Goal: Check status: Check status

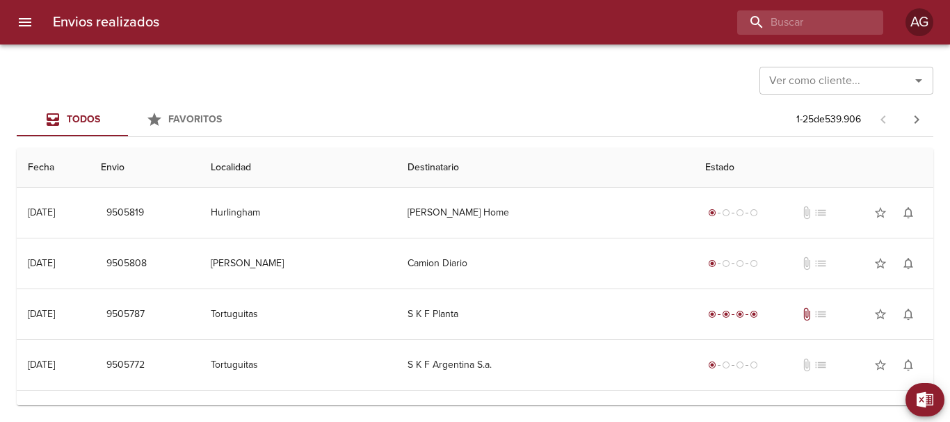
click at [787, 26] on input "buscar" at bounding box center [798, 22] width 122 height 24
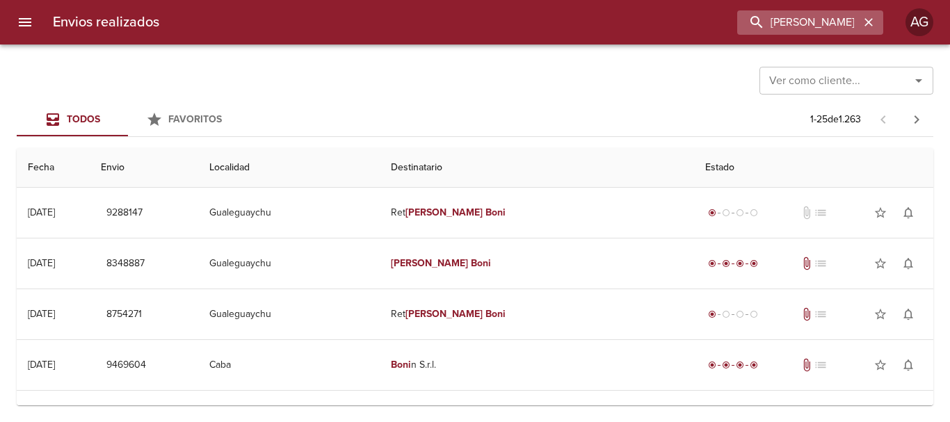
click at [762, 27] on input "[PERSON_NAME]" at bounding box center [798, 22] width 122 height 24
click at [762, 26] on input "9288147" at bounding box center [798, 22] width 122 height 24
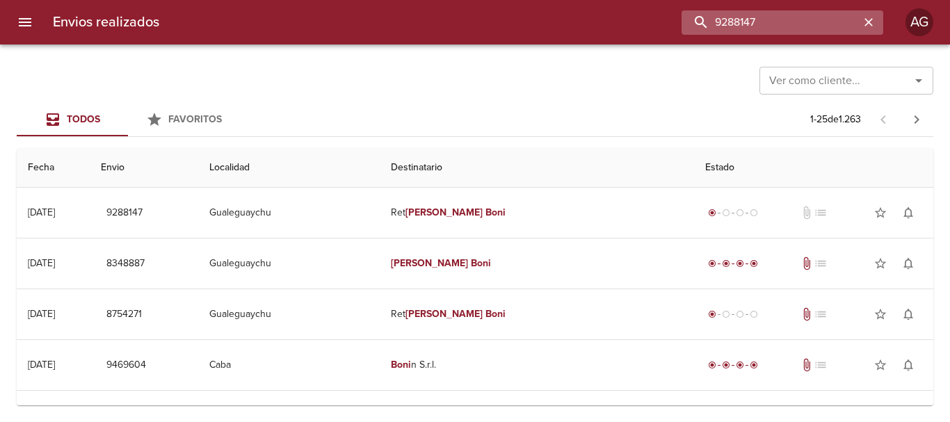
paste input "078612"
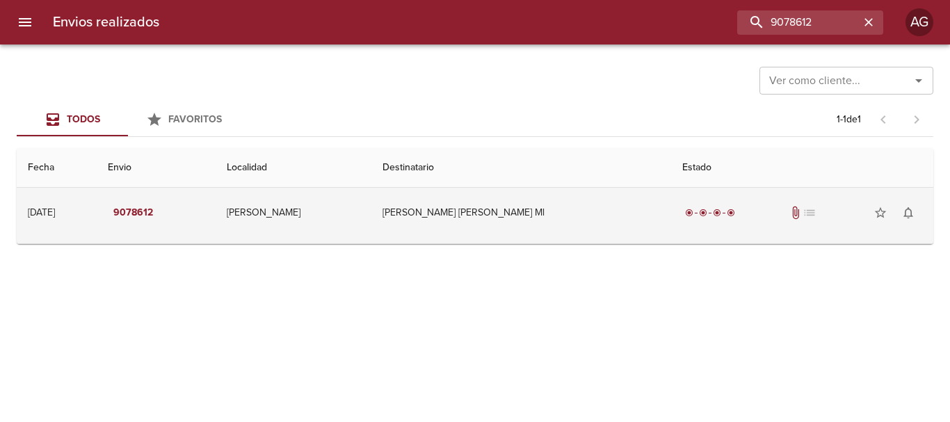
click at [598, 220] on td "[PERSON_NAME] [PERSON_NAME] Ml" at bounding box center [521, 213] width 300 height 50
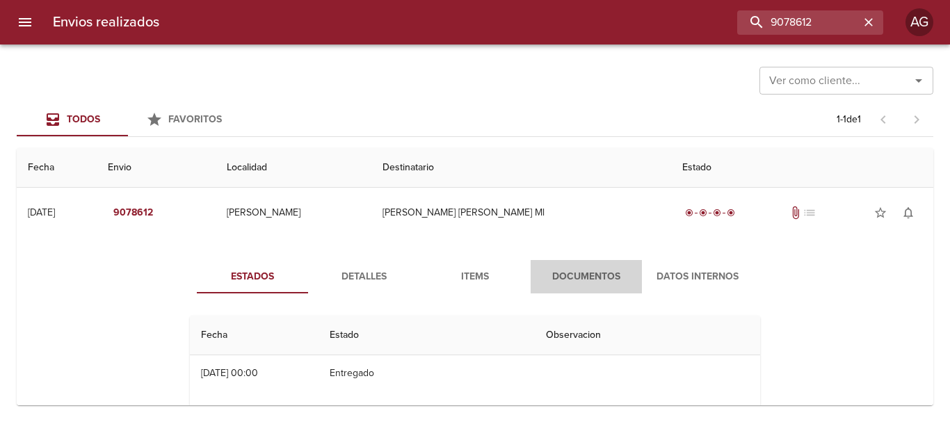
click at [588, 278] on span "Documentos" at bounding box center [586, 276] width 95 height 17
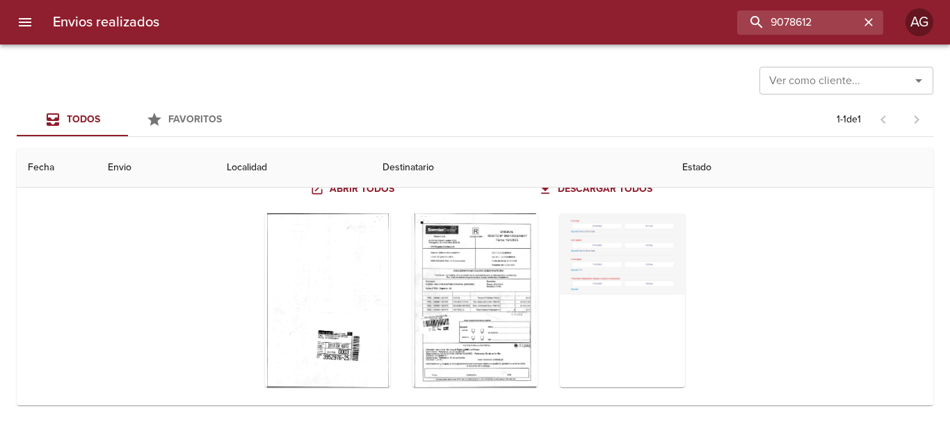
scroll to position [161, 0]
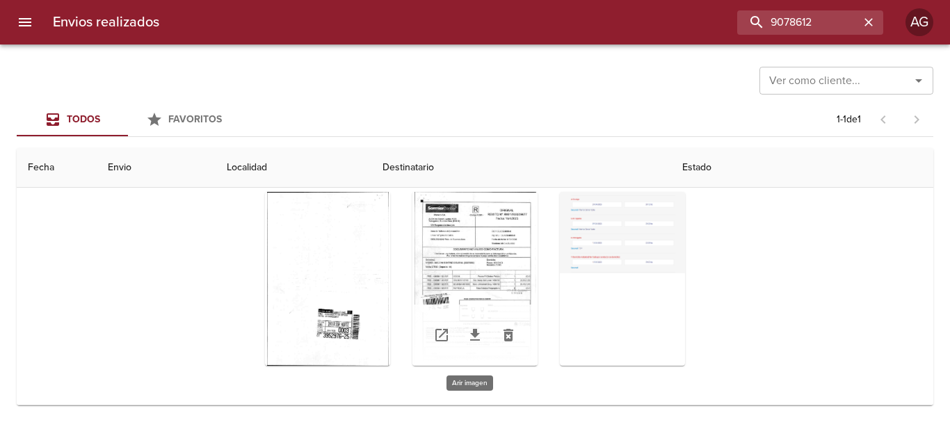
click at [474, 274] on div "Tabla de envíos del cliente" at bounding box center [474, 279] width 125 height 174
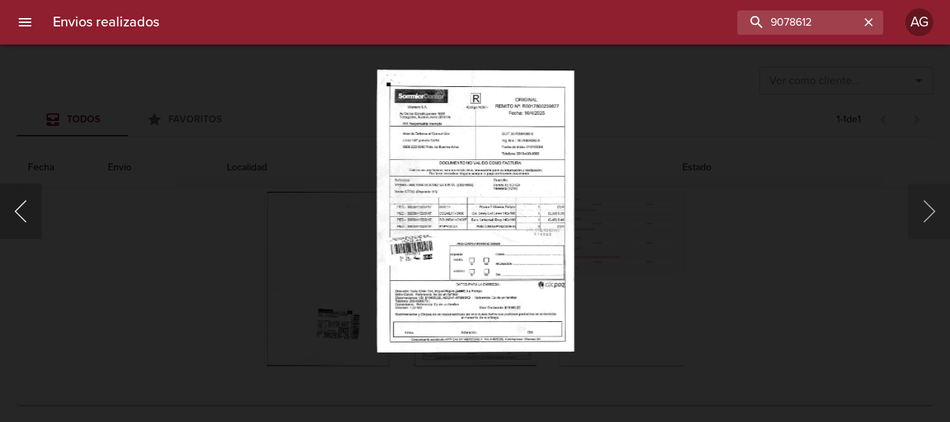
click at [35, 220] on button "Anterior" at bounding box center [21, 212] width 42 height 56
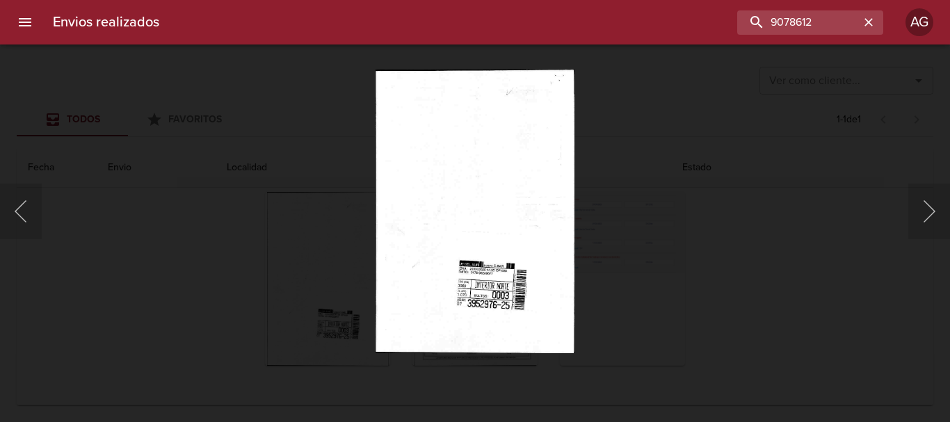
drag, startPoint x: 31, startPoint y: 211, endPoint x: 95, endPoint y: 213, distance: 64.0
click at [38, 209] on button "Anterior" at bounding box center [21, 212] width 42 height 56
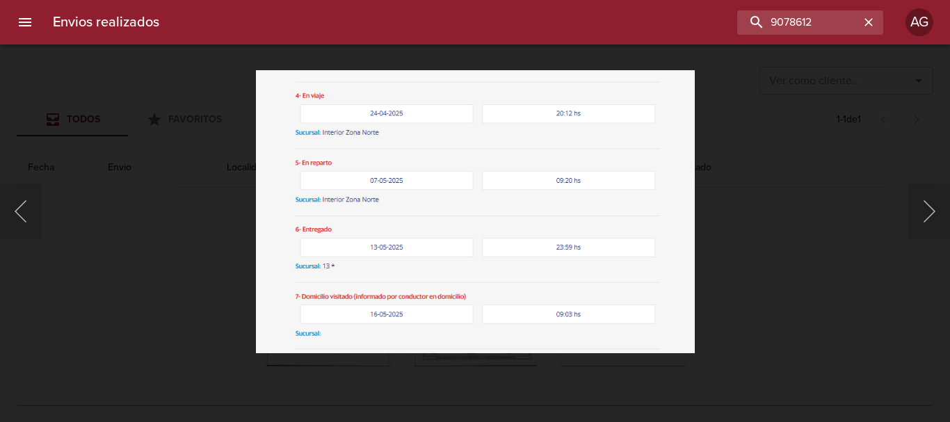
click at [763, 250] on div "Lightbox" at bounding box center [475, 211] width 950 height 422
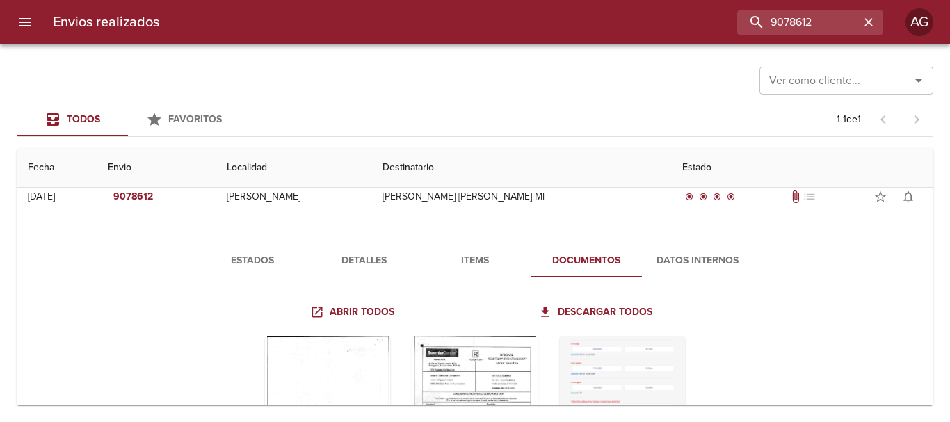
scroll to position [0, 0]
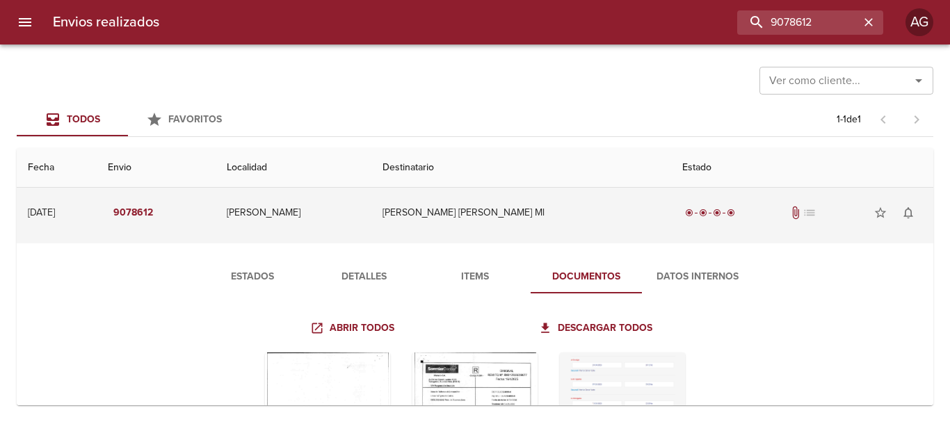
click at [629, 225] on td "[PERSON_NAME] [PERSON_NAME] Ml" at bounding box center [521, 213] width 300 height 50
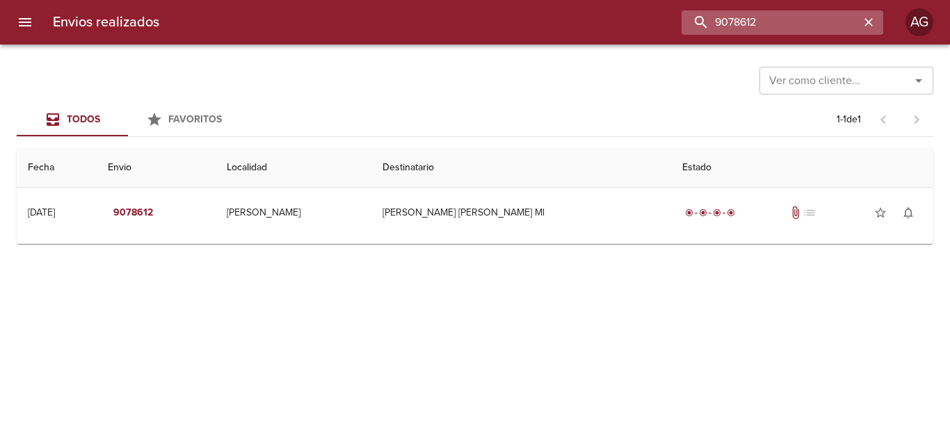
click at [801, 24] on input "9078612" at bounding box center [771, 22] width 178 height 24
paste input "331425"
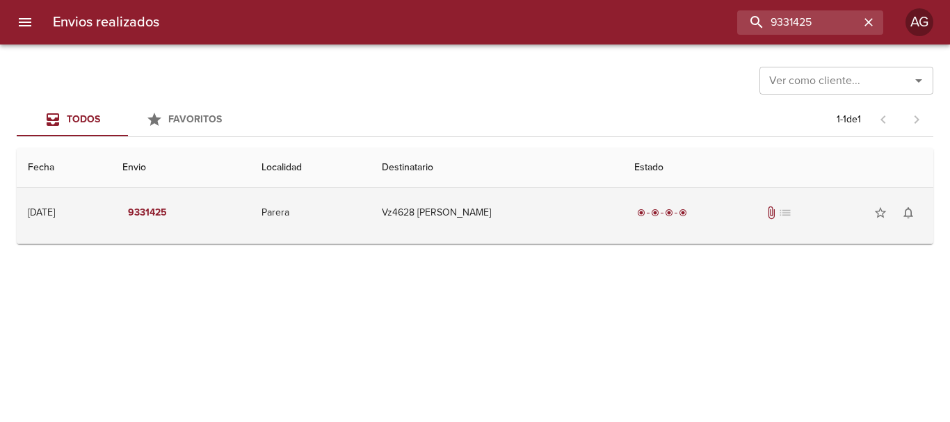
click at [716, 225] on div "radio_button_checked radio_button_checked radio_button_checked radio_button_che…" at bounding box center [778, 213] width 288 height 28
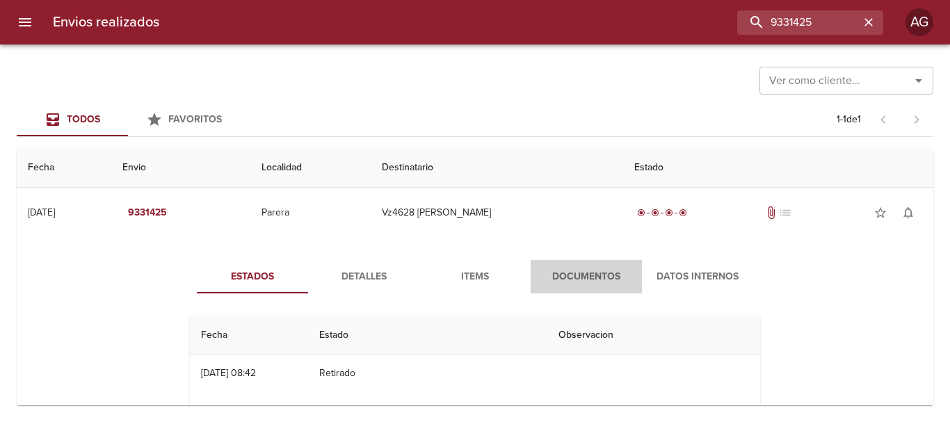
click at [588, 279] on span "Documentos" at bounding box center [586, 276] width 95 height 17
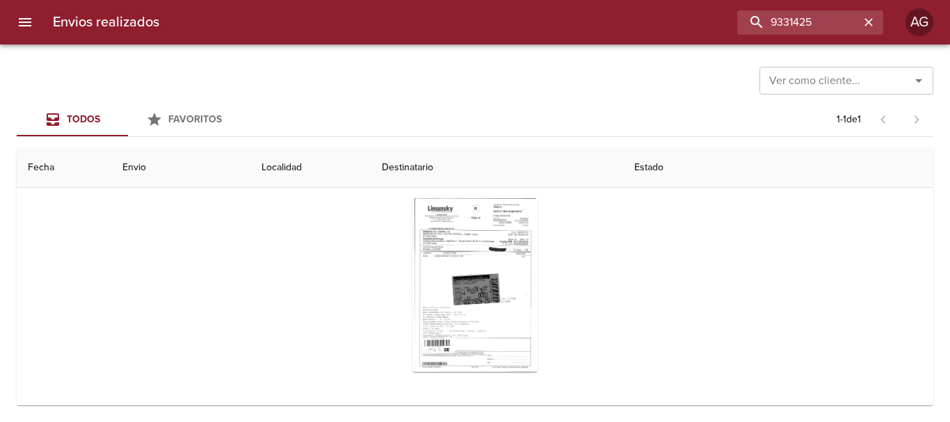
scroll to position [135, 0]
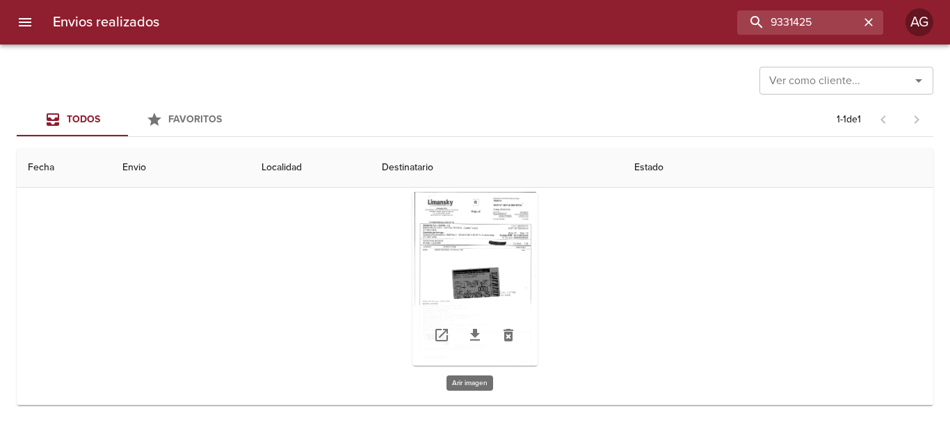
click at [488, 268] on div "Tabla de envíos del cliente" at bounding box center [474, 279] width 125 height 174
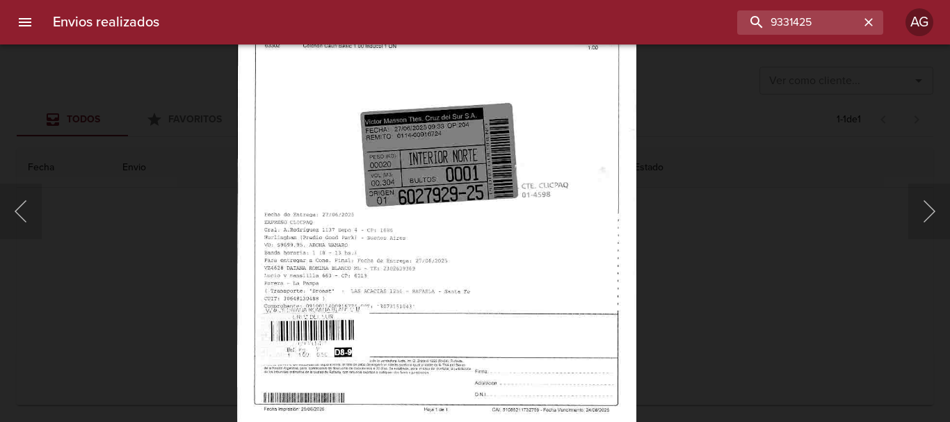
click at [708, 292] on div "Lightbox" at bounding box center [475, 211] width 950 height 422
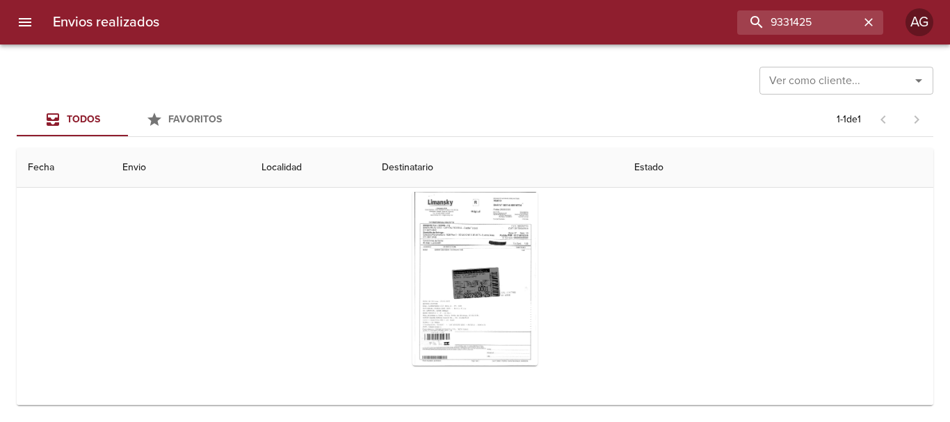
click at [787, 37] on div "Envios realizados 9331425 AG" at bounding box center [475, 22] width 950 height 45
click at [782, 25] on input "9331425" at bounding box center [771, 22] width 178 height 24
click at [781, 24] on input "9331425" at bounding box center [771, 22] width 178 height 24
click at [780, 24] on input "9331425" at bounding box center [771, 22] width 178 height 24
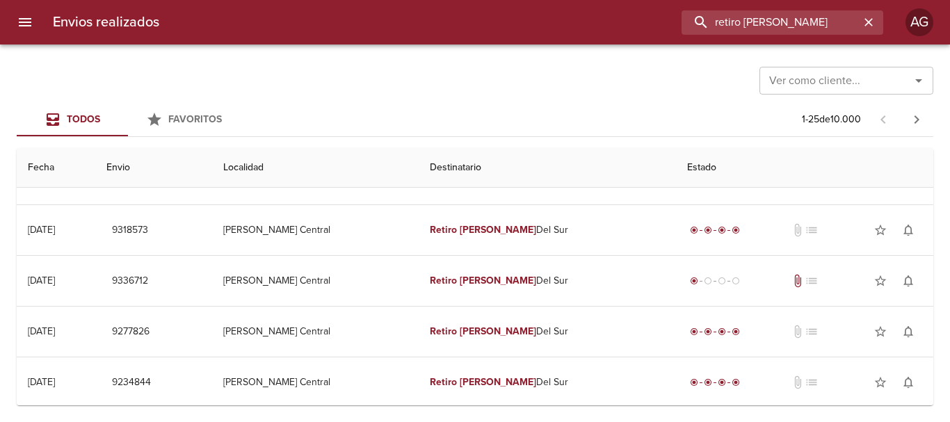
scroll to position [0, 0]
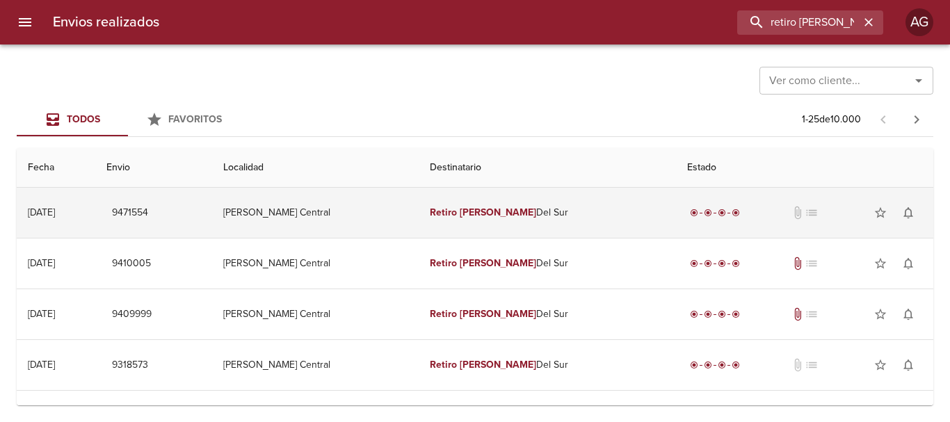
click at [457, 209] on em "Retiro" at bounding box center [443, 213] width 27 height 12
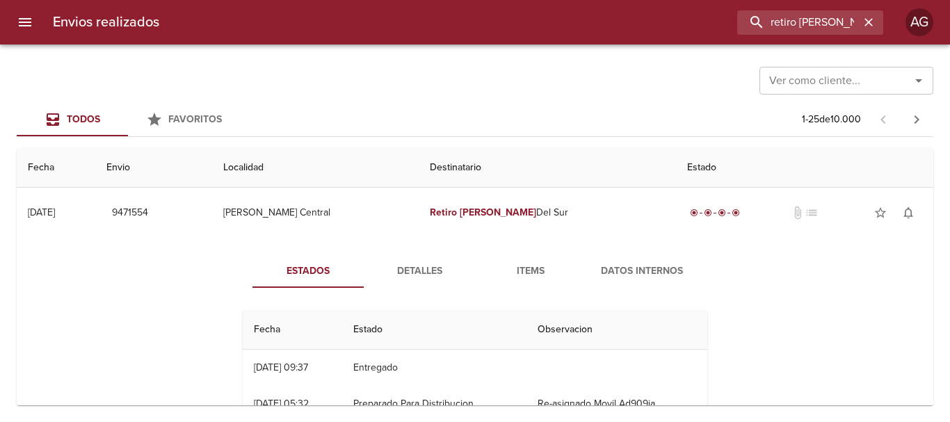
click at [430, 268] on span "Detalles" at bounding box center [419, 271] width 95 height 17
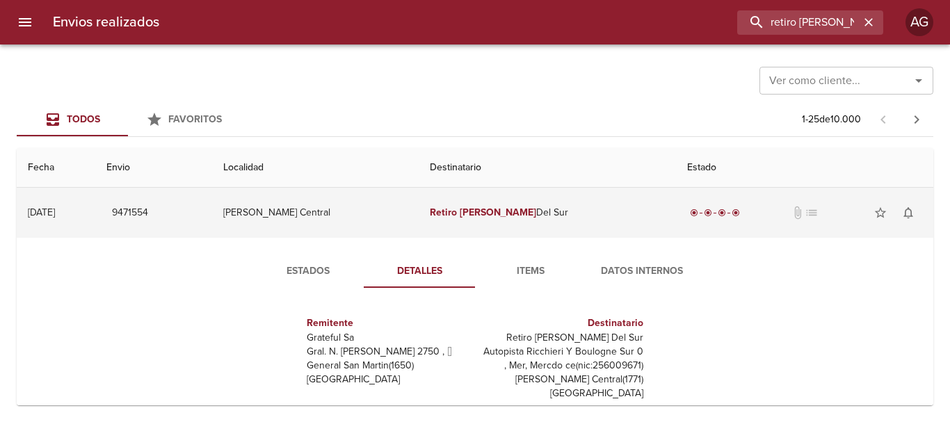
click at [521, 202] on td "Retiro [PERSON_NAME] Del Sur" at bounding box center [547, 213] width 257 height 50
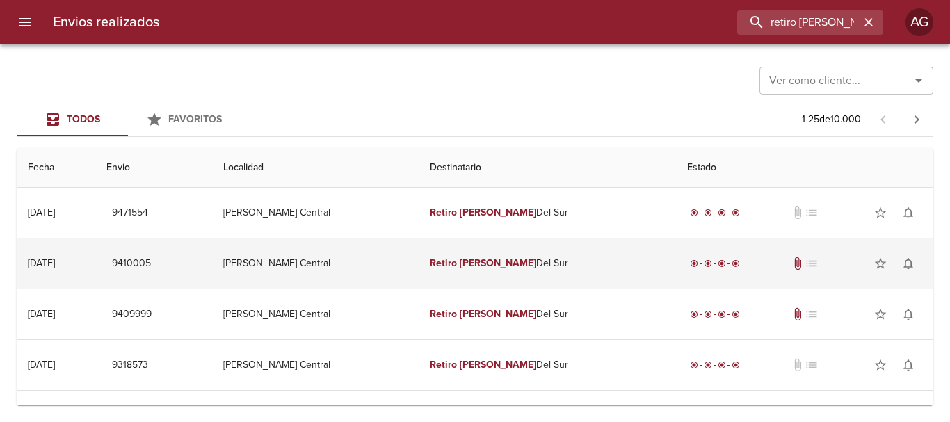
click at [492, 270] on td "Retiro [PERSON_NAME] Del Sur" at bounding box center [547, 264] width 257 height 50
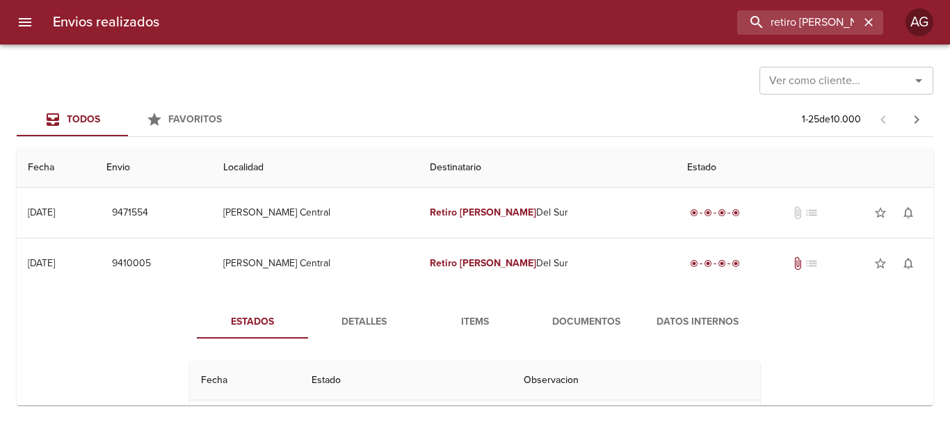
click at [382, 319] on span "Detalles" at bounding box center [363, 322] width 95 height 17
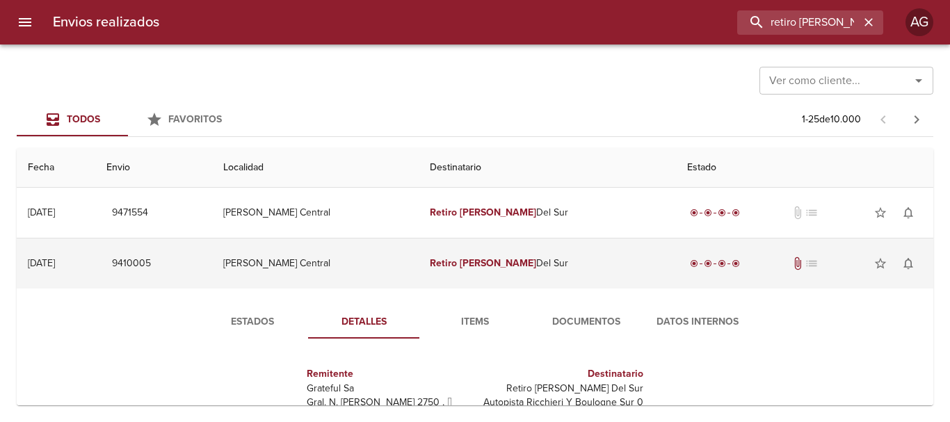
click at [499, 271] on td "Retiro [PERSON_NAME] Del Sur" at bounding box center [547, 264] width 257 height 50
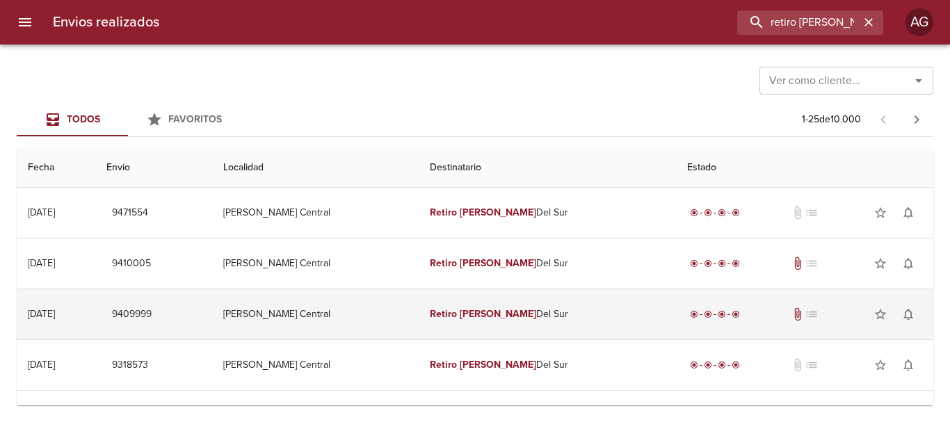
click at [483, 326] on td "Retiro [PERSON_NAME] Del Sur" at bounding box center [547, 314] width 257 height 50
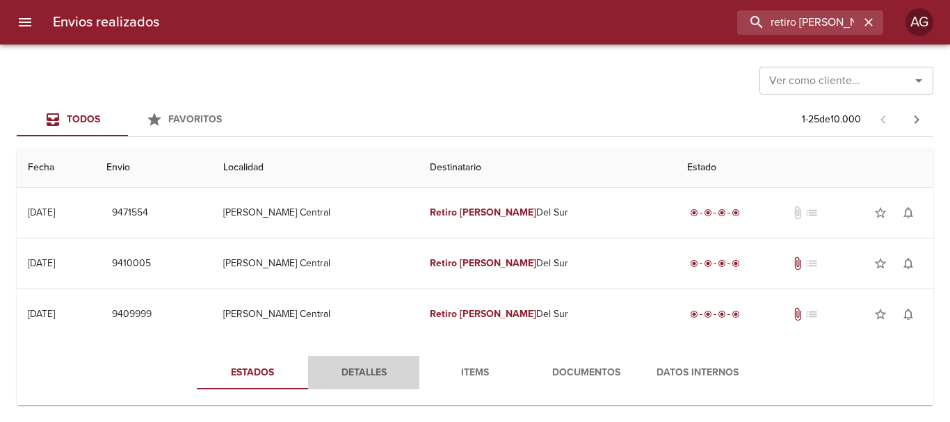
click at [379, 370] on span "Detalles" at bounding box center [363, 372] width 95 height 17
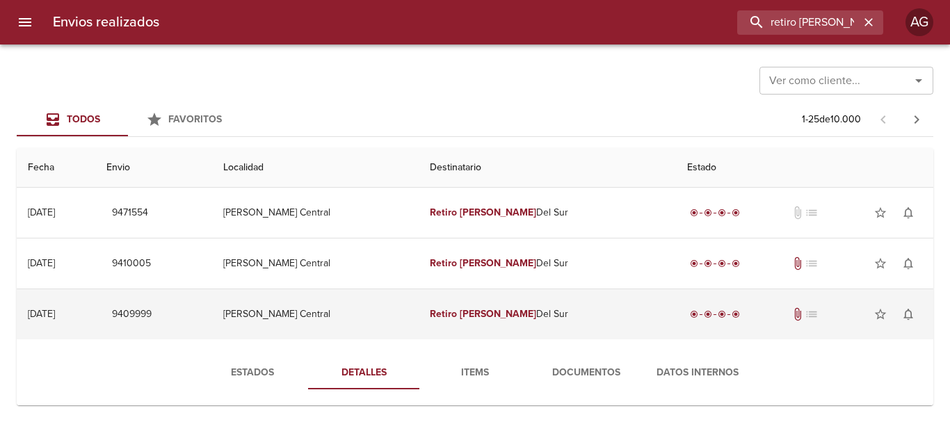
click at [412, 315] on td "[PERSON_NAME] Central" at bounding box center [315, 314] width 207 height 50
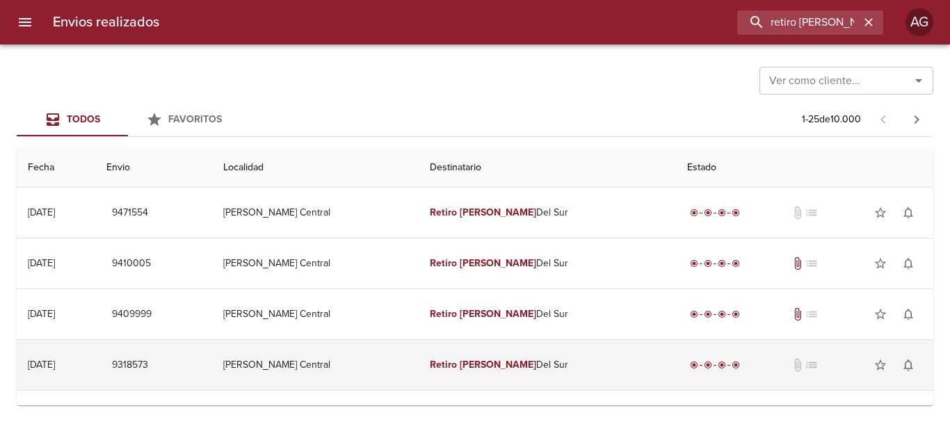
click at [415, 368] on td "[PERSON_NAME] Central" at bounding box center [315, 365] width 207 height 50
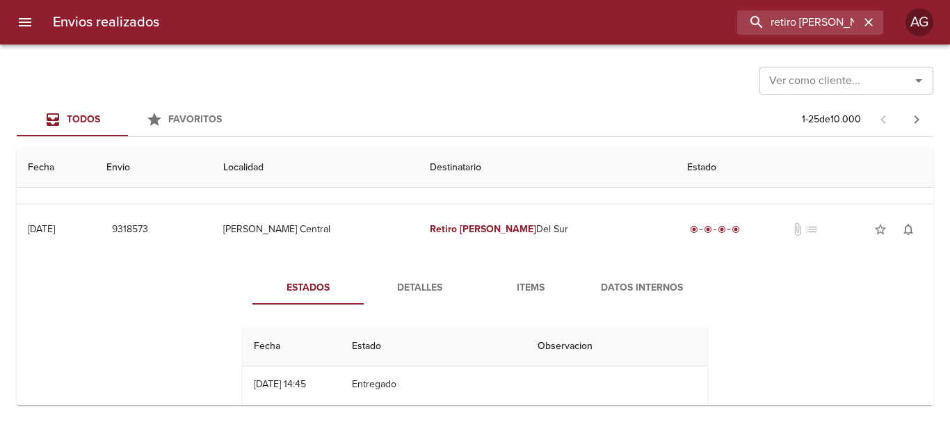
scroll to position [139, 0]
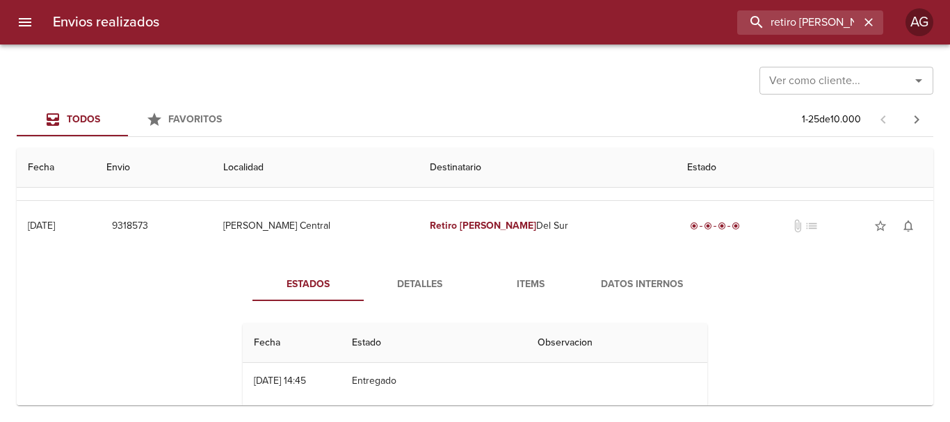
click at [416, 285] on span "Detalles" at bounding box center [419, 284] width 95 height 17
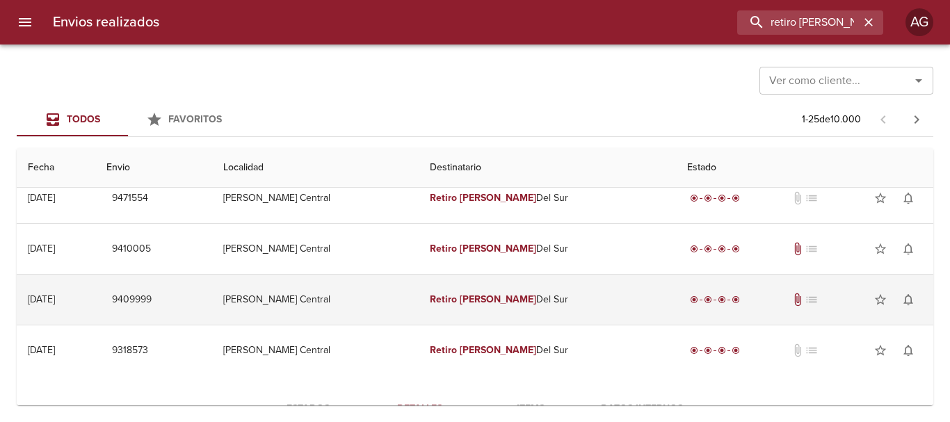
scroll to position [0, 0]
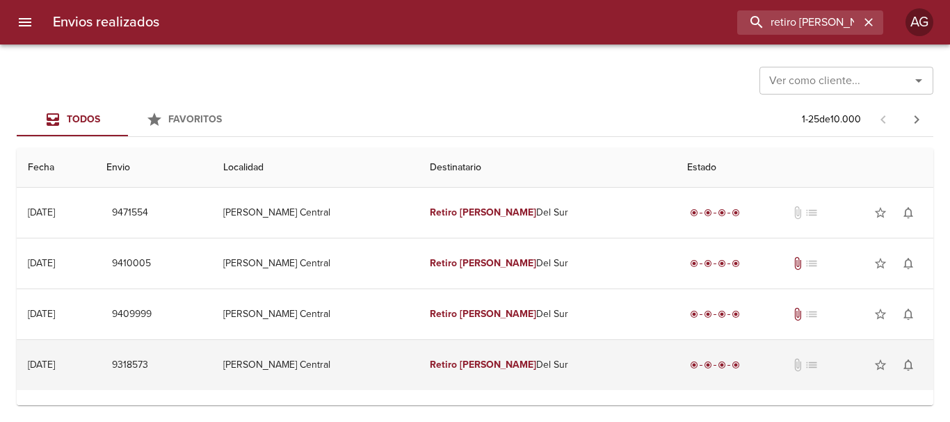
click at [455, 364] on td "Retiro [PERSON_NAME] Del Sur" at bounding box center [547, 365] width 257 height 50
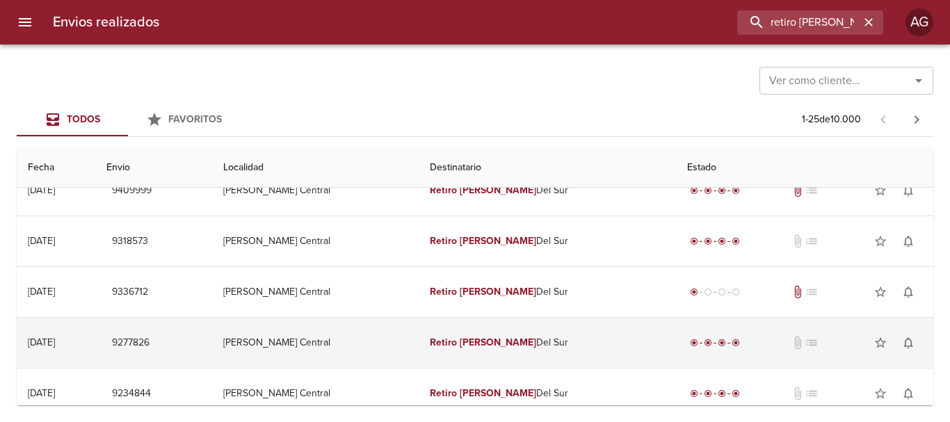
scroll to position [139, 0]
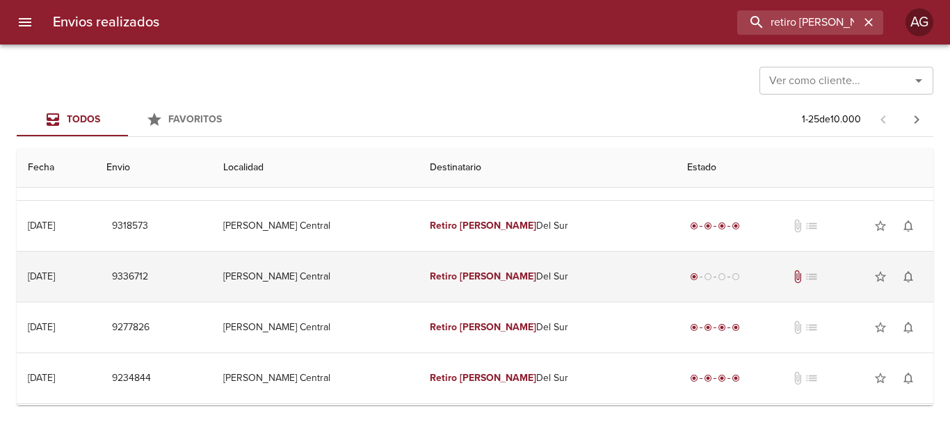
click at [419, 270] on td "[PERSON_NAME] Central" at bounding box center [315, 277] width 207 height 50
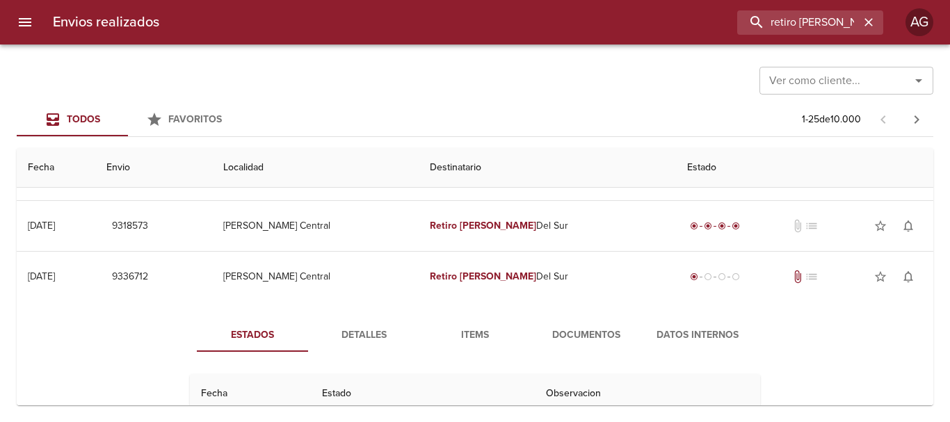
click at [379, 332] on span "Detalles" at bounding box center [363, 335] width 95 height 17
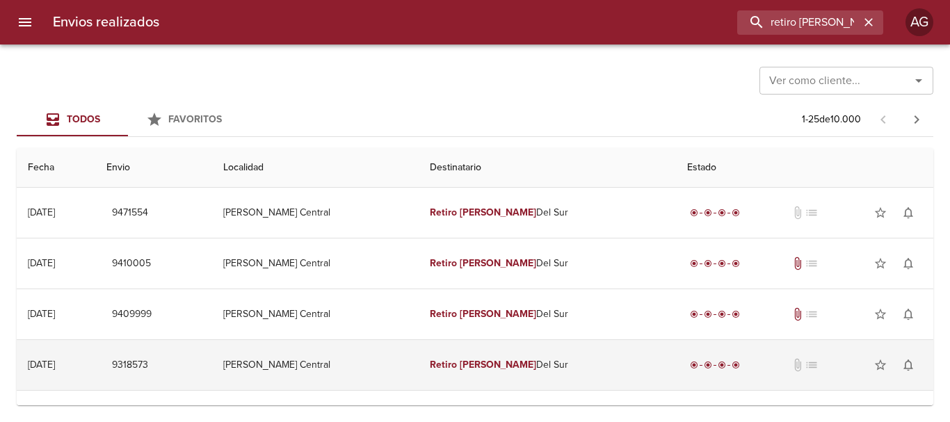
scroll to position [70, 0]
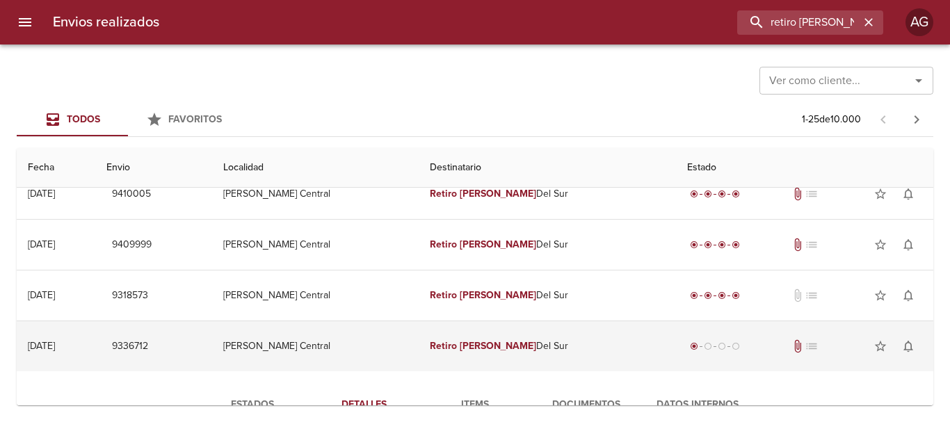
click at [457, 345] on em "Retiro" at bounding box center [443, 346] width 27 height 12
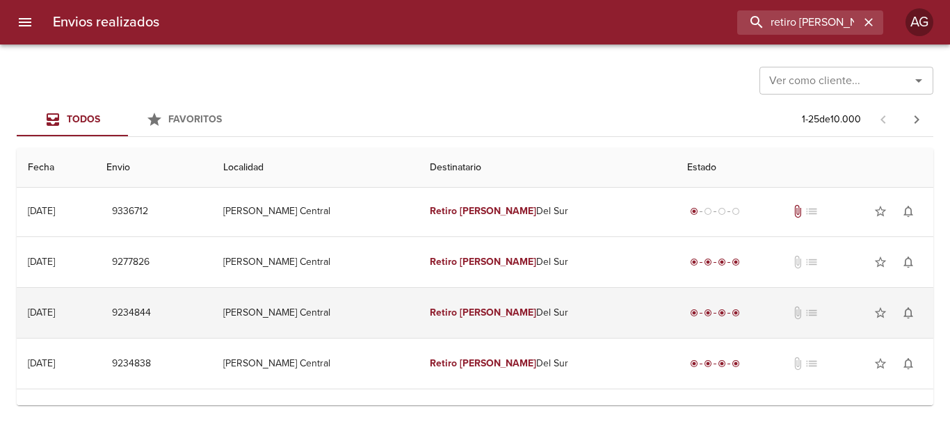
scroll to position [209, 0]
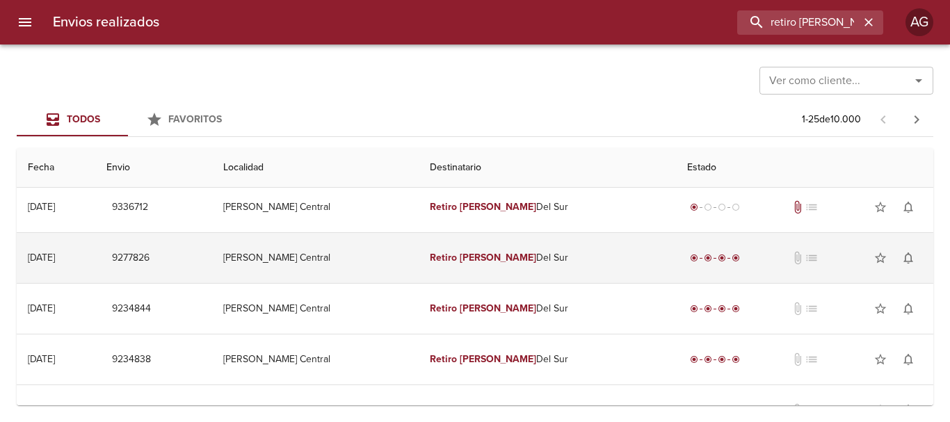
click at [458, 263] on td "Retiro [PERSON_NAME] Del Sur" at bounding box center [547, 258] width 257 height 50
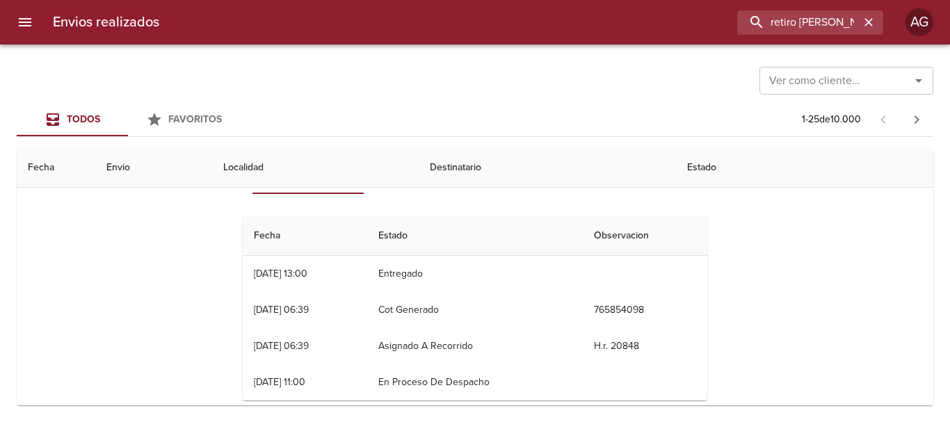
scroll to position [278, 0]
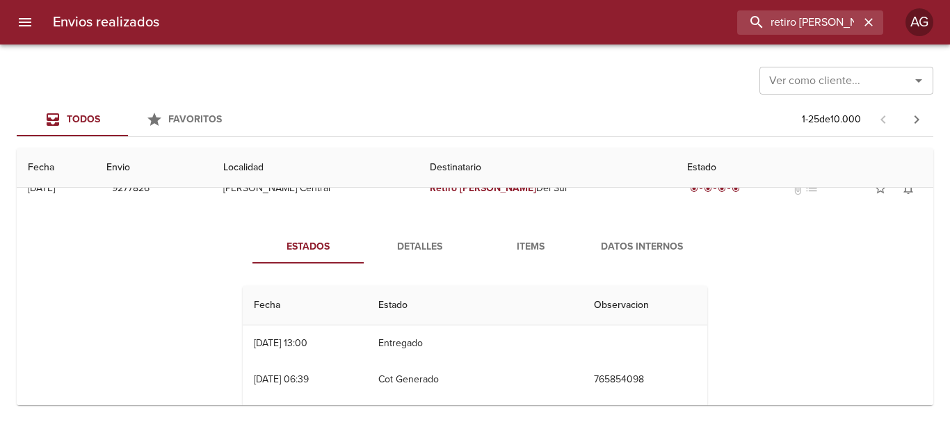
click at [432, 252] on span "Detalles" at bounding box center [419, 247] width 95 height 17
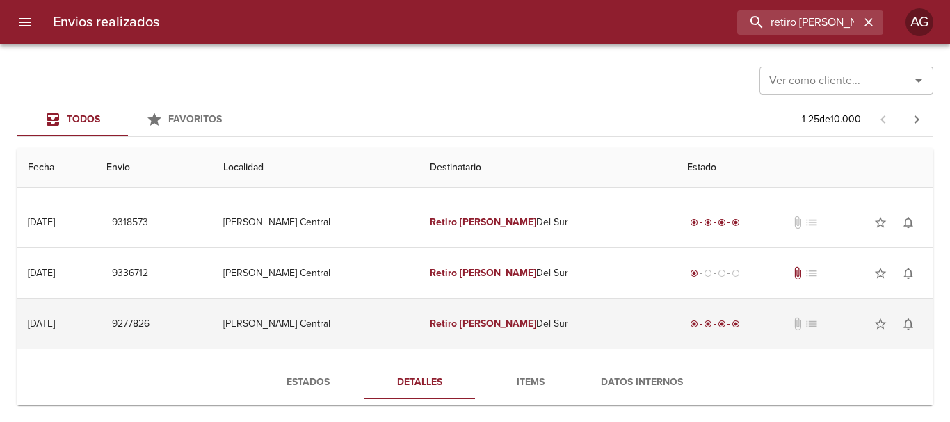
scroll to position [139, 0]
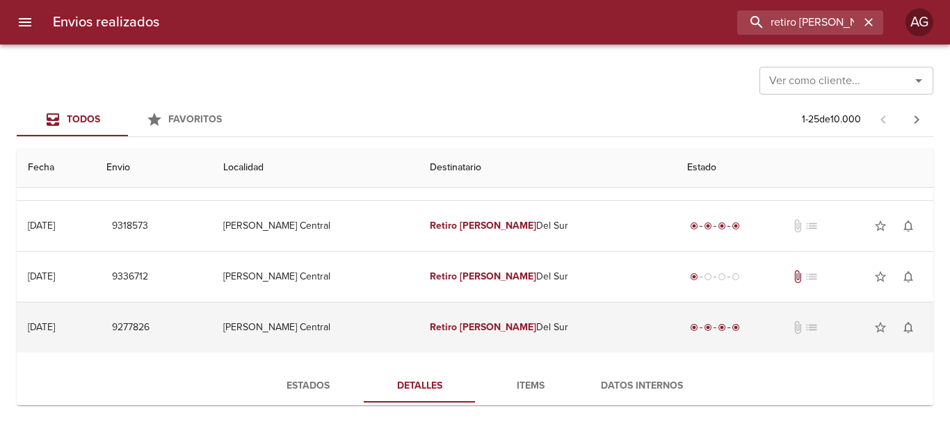
click at [414, 344] on td "[PERSON_NAME] Central" at bounding box center [315, 328] width 207 height 50
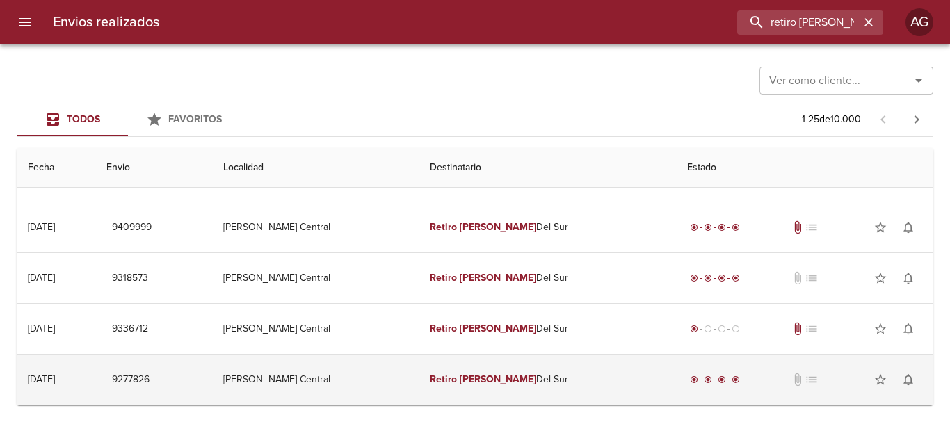
scroll to position [0, 0]
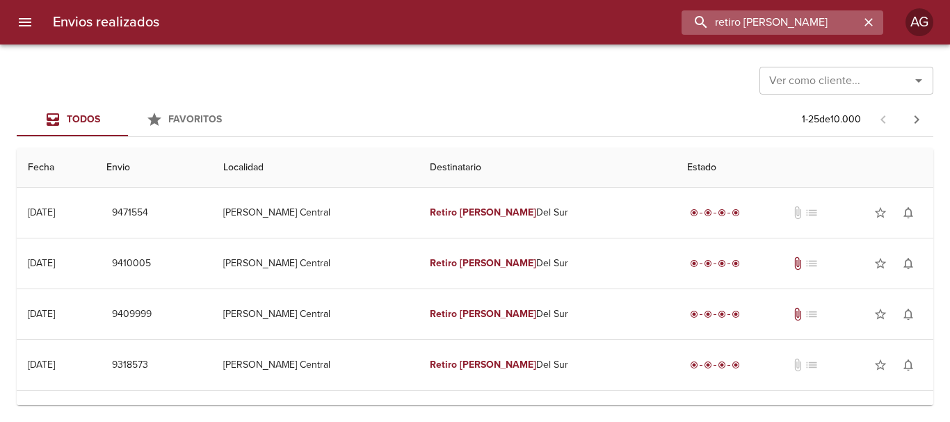
click at [804, 24] on input "retiro [PERSON_NAME]" at bounding box center [771, 22] width 178 height 24
paste input "DAIANA [PERSON_NAME] ML"
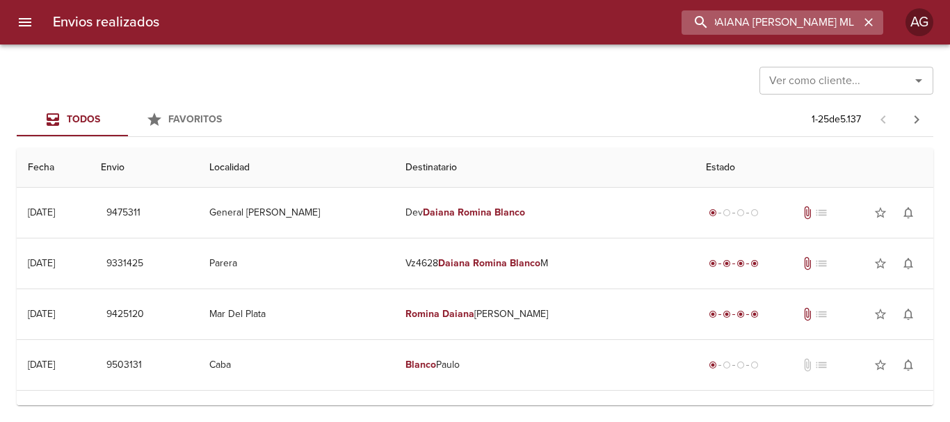
click at [752, 27] on input "DAIANA [PERSON_NAME] ML" at bounding box center [771, 22] width 178 height 24
click at [752, 27] on input "9475311" at bounding box center [771, 22] width 178 height 24
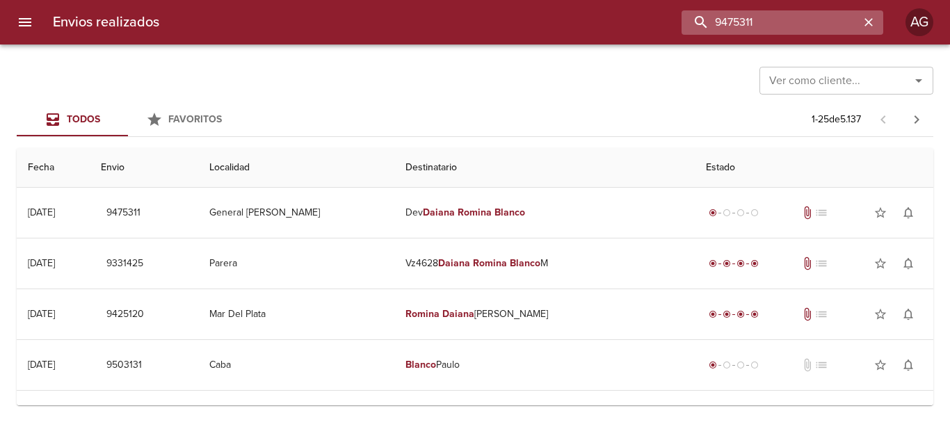
click at [752, 27] on input "9475311" at bounding box center [771, 22] width 178 height 24
paste input "[PERSON_NAME]"
type input "[PERSON_NAME]"
